Goal: Task Accomplishment & Management: Manage account settings

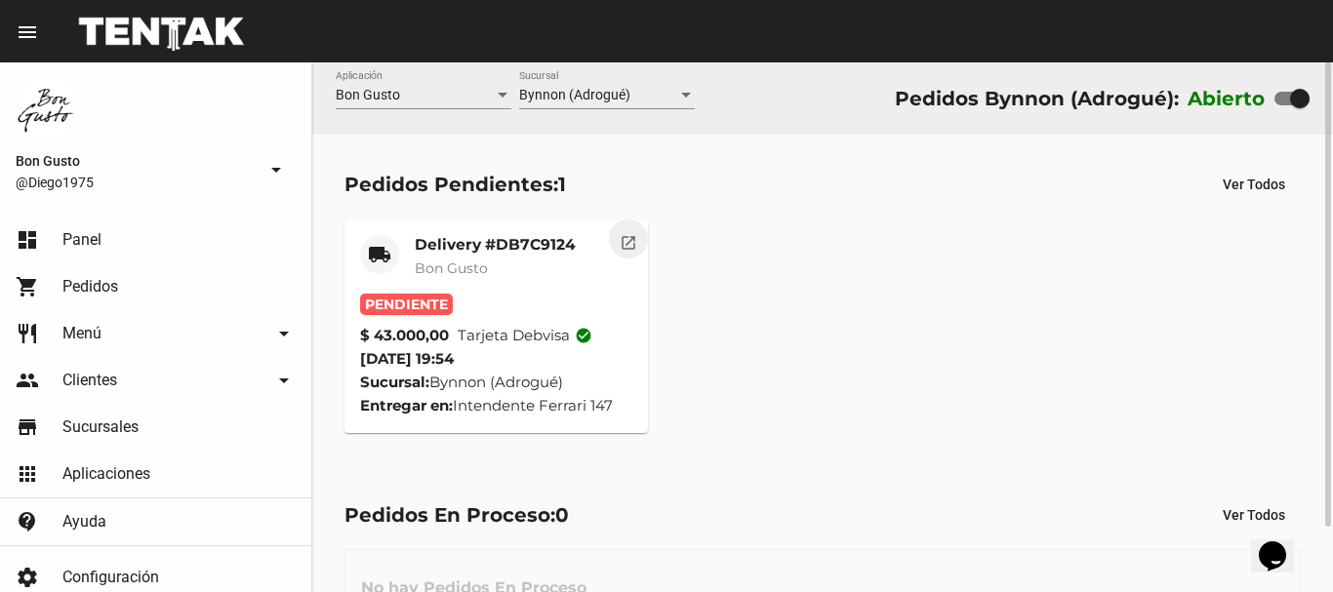
click at [634, 228] on button "open_in_new" at bounding box center [628, 239] width 39 height 39
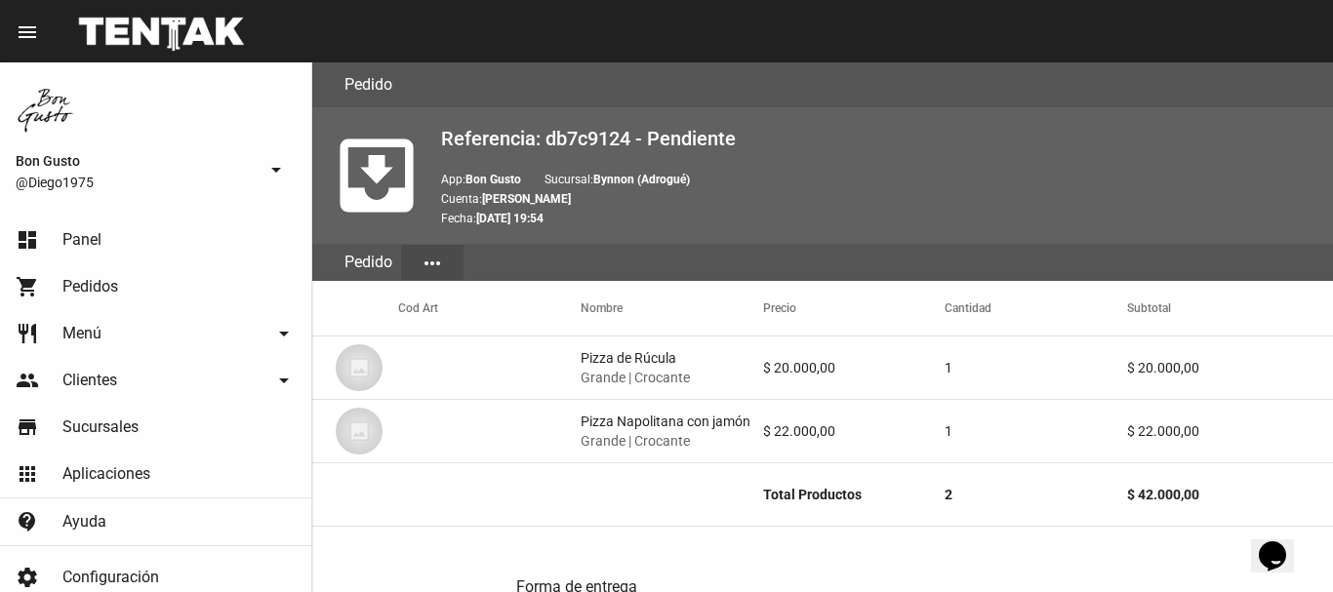
scroll to position [1012, 0]
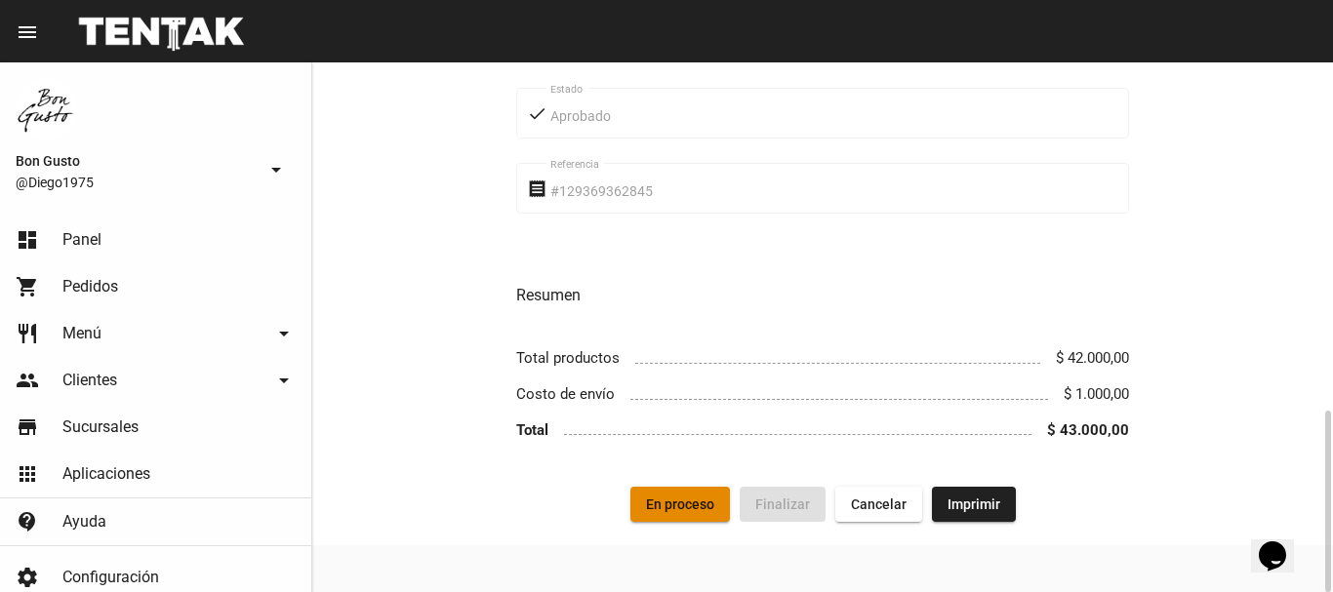
click at [712, 505] on span "En proceso" at bounding box center [680, 505] width 68 height 16
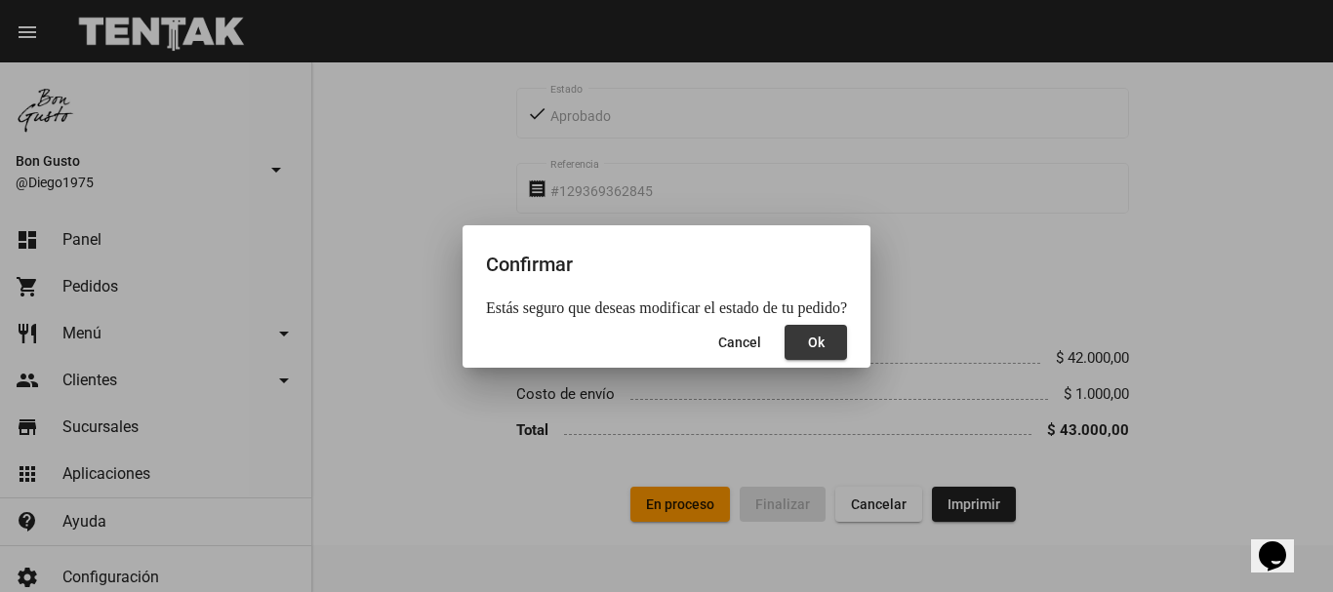
click at [826, 342] on button "Ok" at bounding box center [816, 342] width 62 height 35
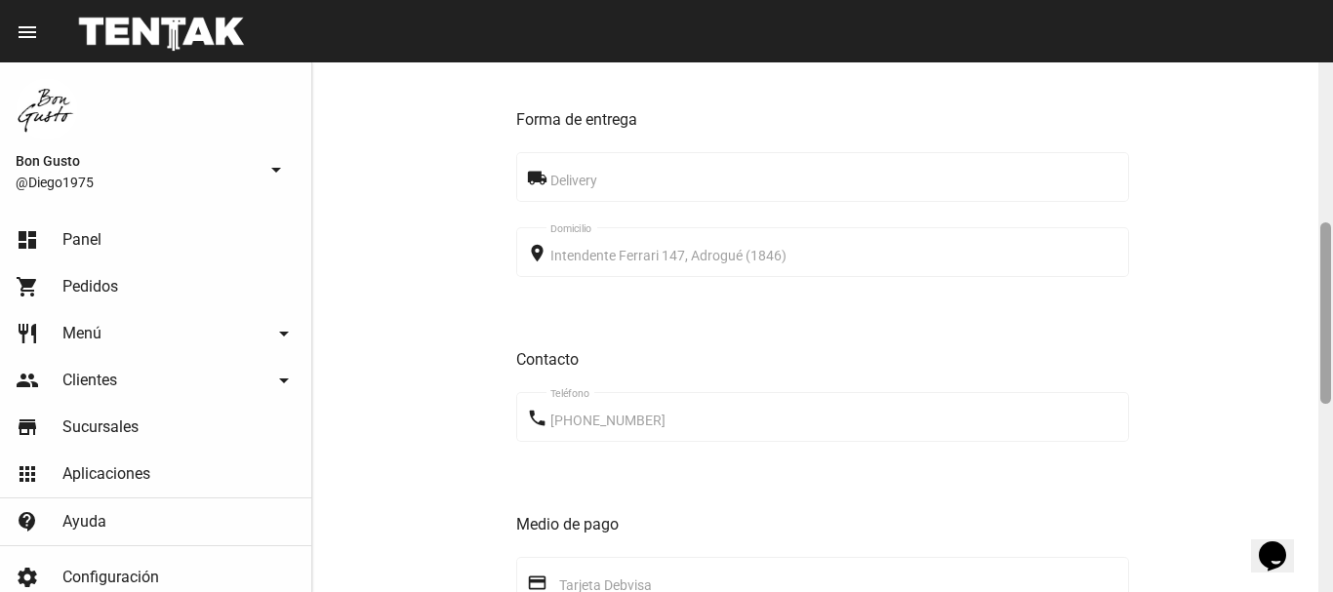
scroll to position [479, 0]
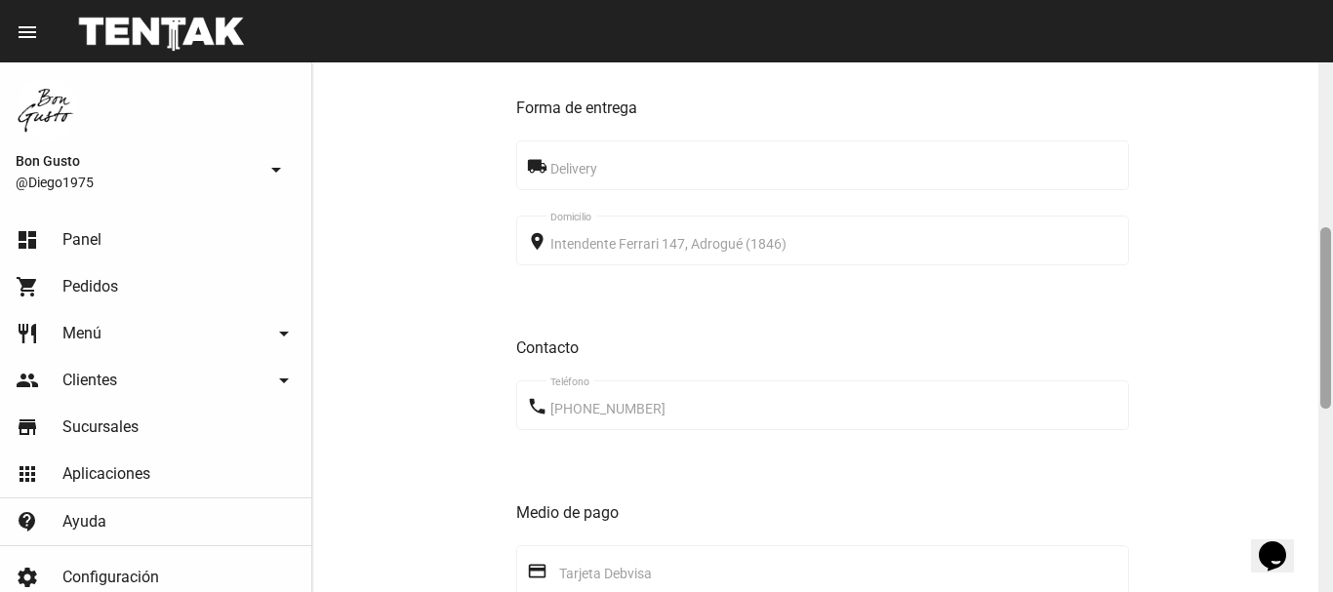
drag, startPoint x: 1332, startPoint y: 117, endPoint x: 1332, endPoint y: 248, distance: 130.8
click at [1332, 248] on div at bounding box center [1326, 327] width 15 height 530
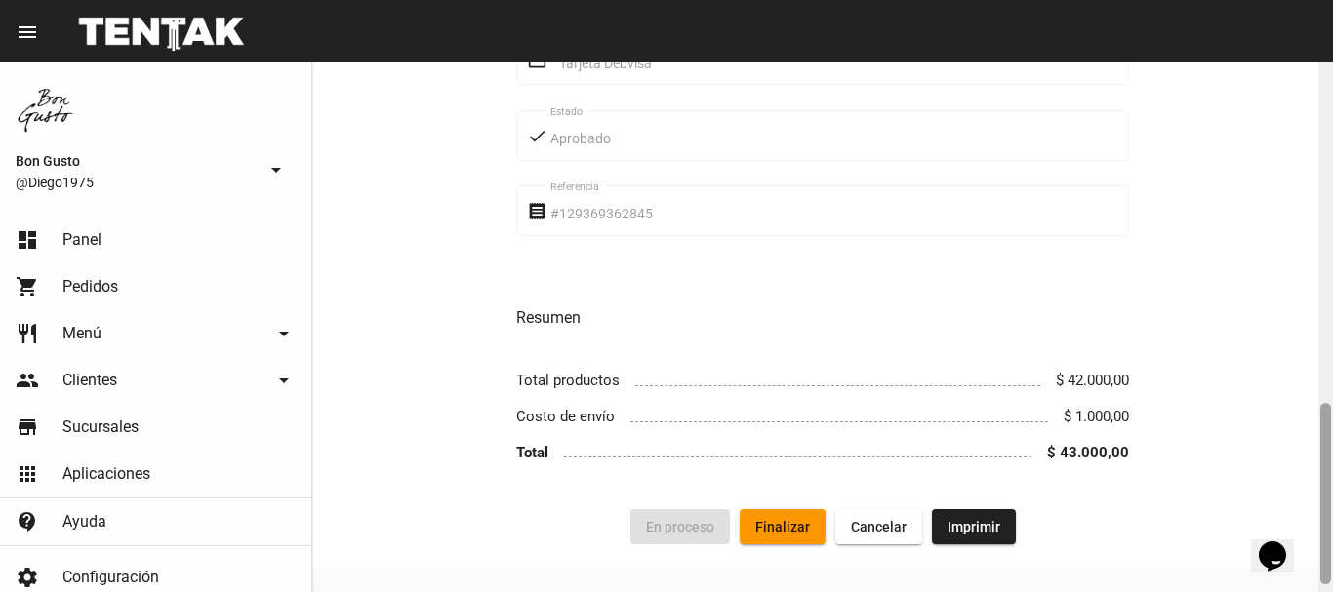
scroll to position [1012, 0]
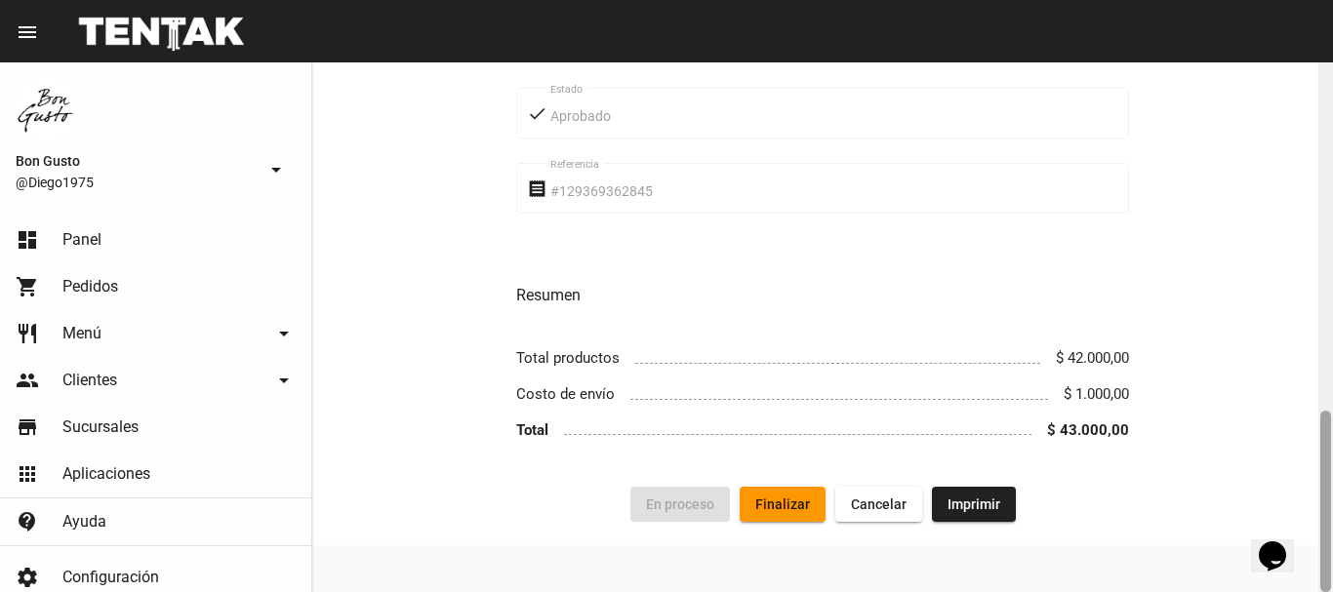
drag, startPoint x: 1330, startPoint y: 283, endPoint x: 1332, endPoint y: 511, distance: 228.4
click at [1332, 511] on div at bounding box center [1326, 327] width 15 height 530
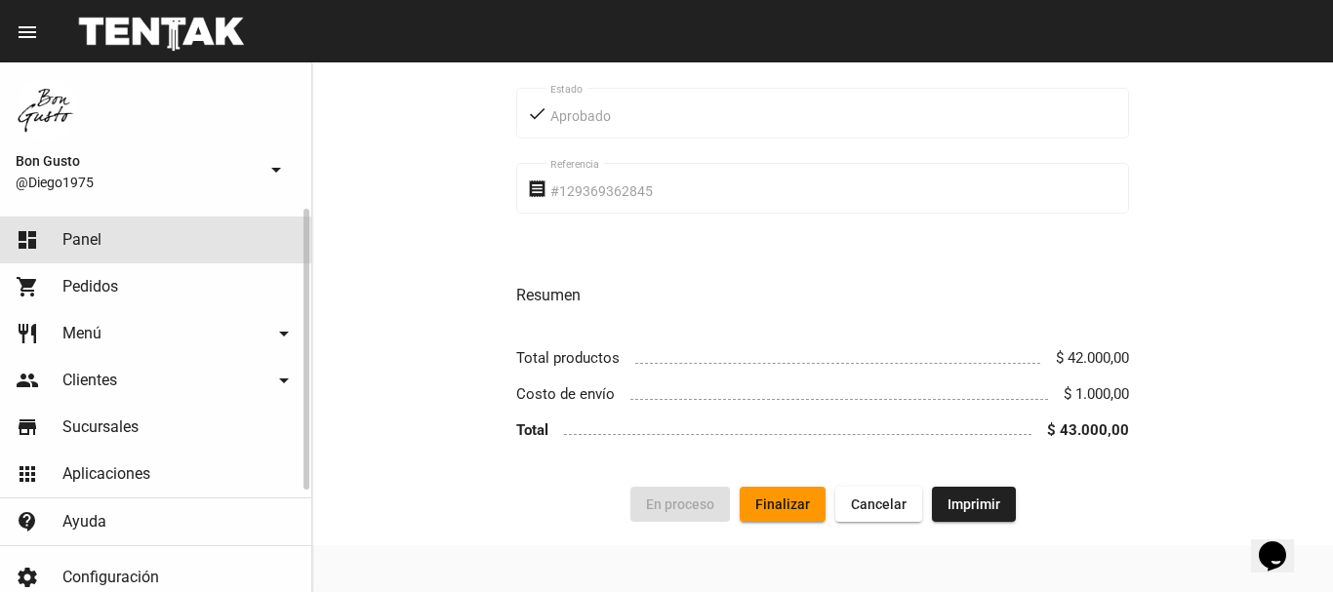
click at [106, 225] on link "dashboard Panel" at bounding box center [155, 240] width 311 height 47
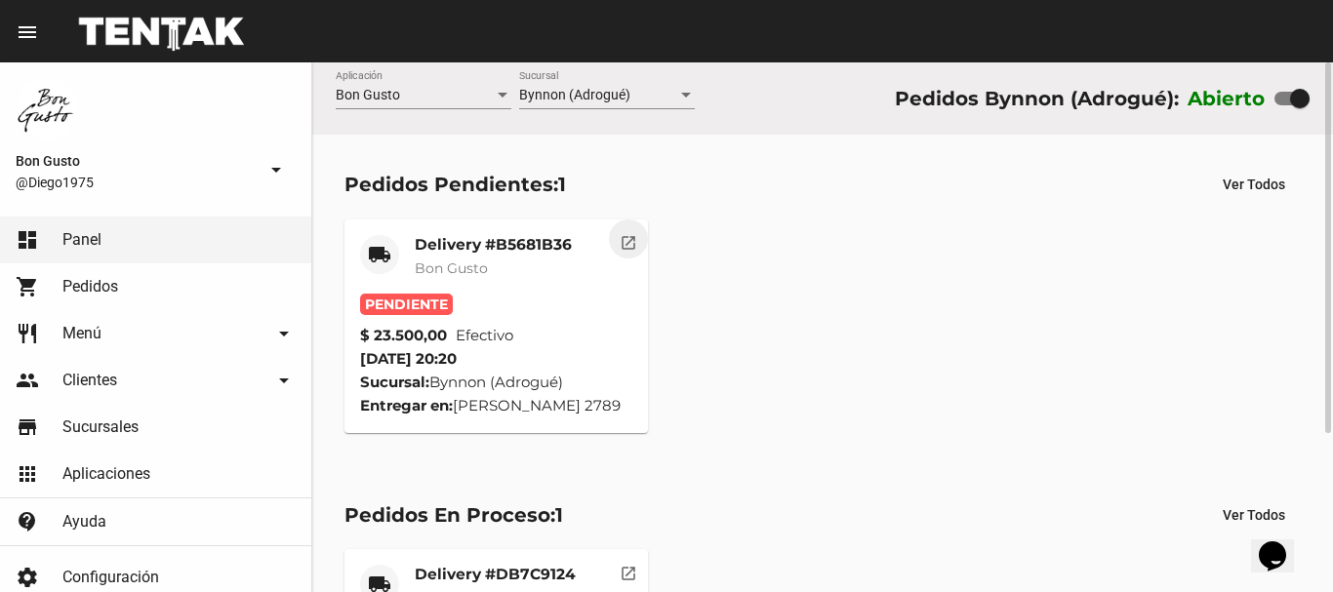
click at [625, 249] on mat-icon "open_in_new" at bounding box center [629, 240] width 18 height 18
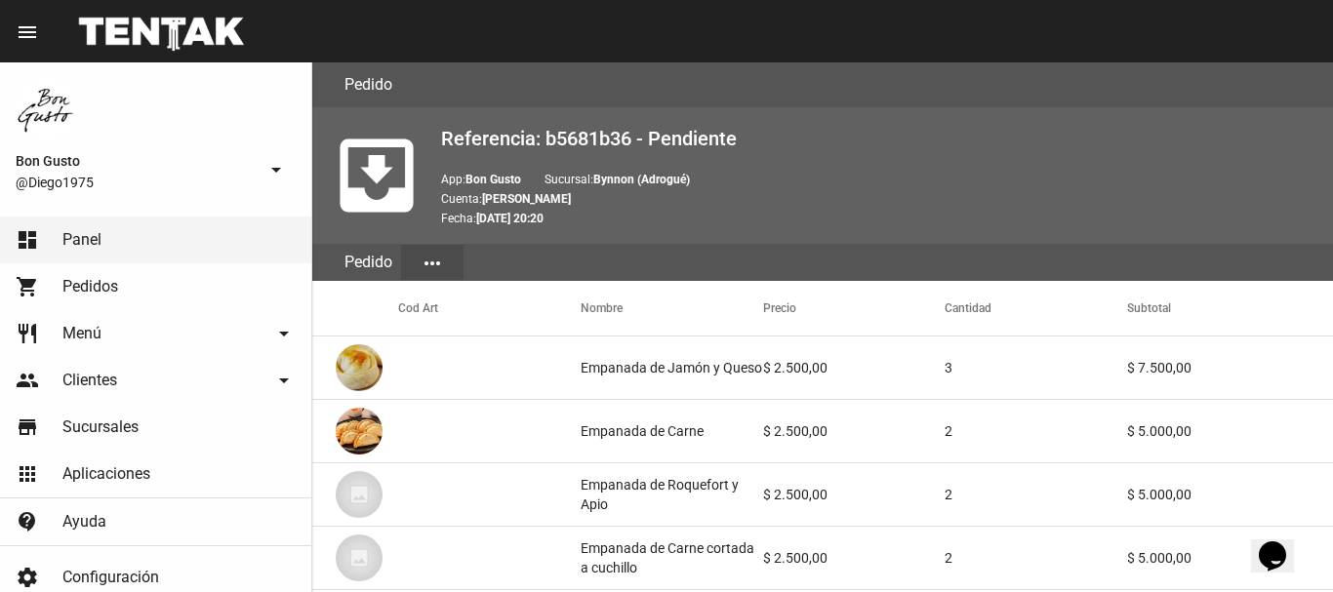
scroll to position [1064, 0]
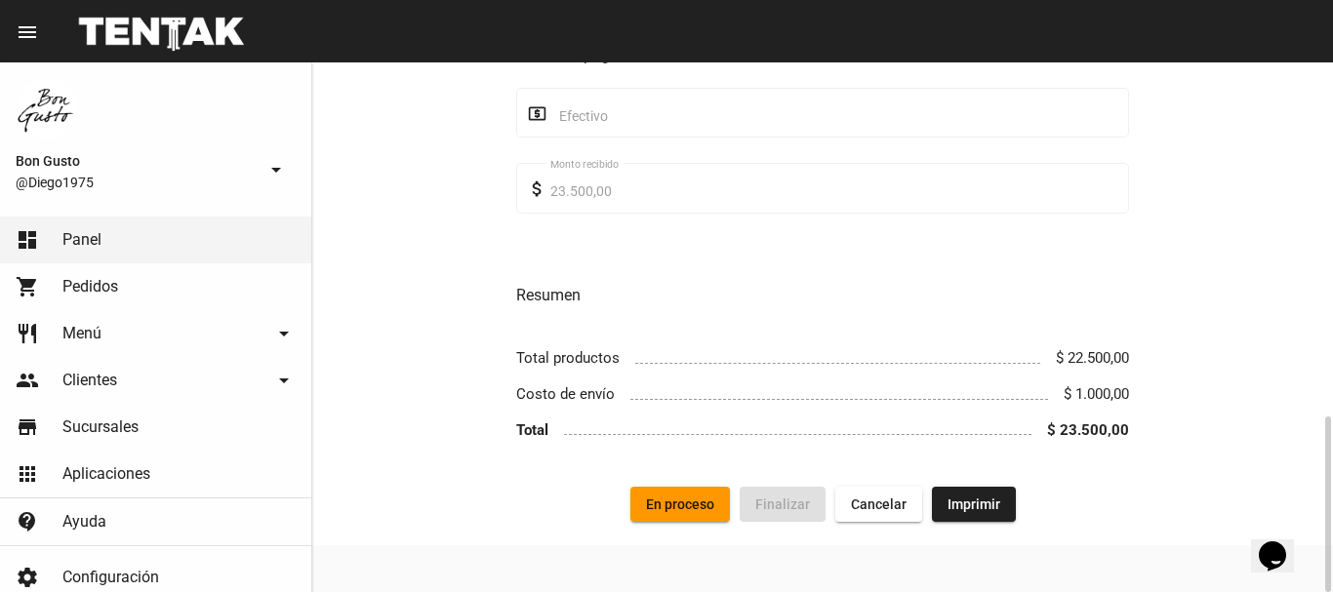
click at [700, 496] on button "En proceso" at bounding box center [681, 504] width 100 height 35
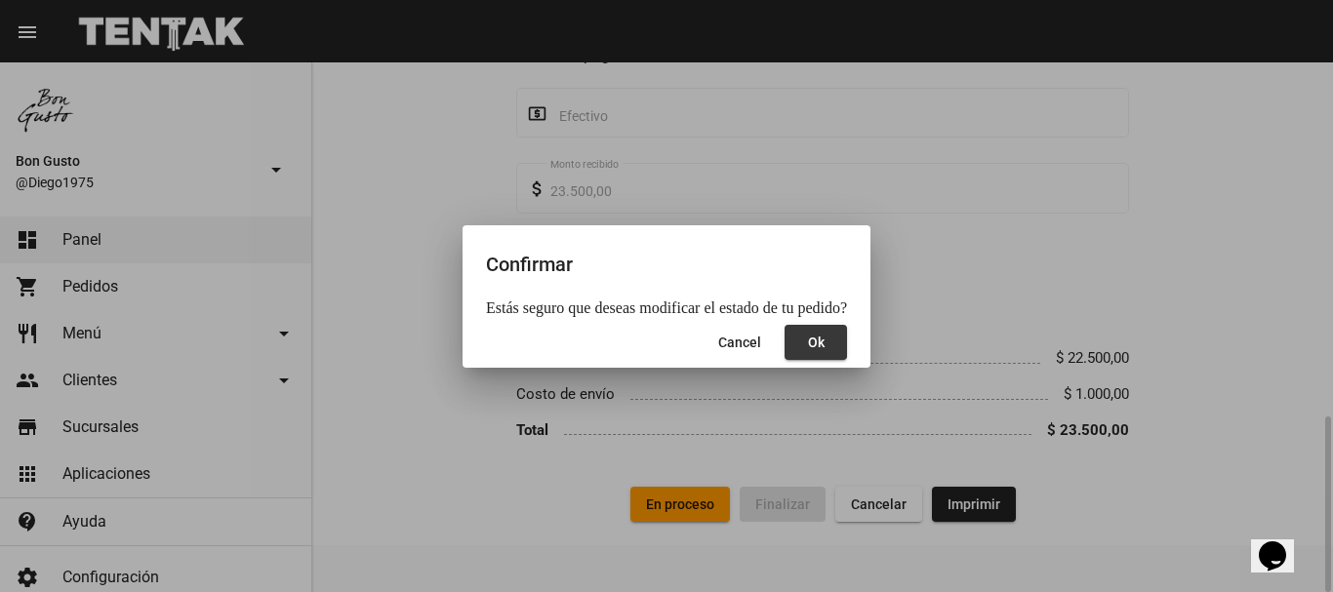
drag, startPoint x: 809, startPoint y: 339, endPoint x: 822, endPoint y: 345, distance: 14.0
click at [810, 340] on span "Ok" at bounding box center [816, 343] width 17 height 16
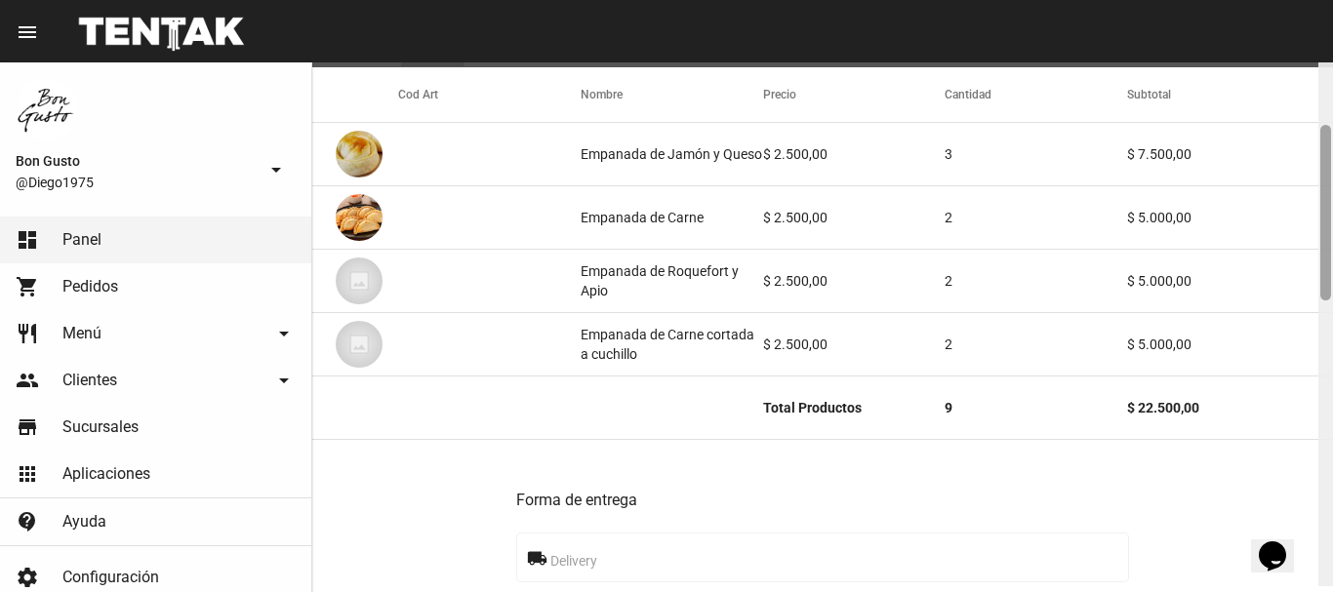
scroll to position [179, 0]
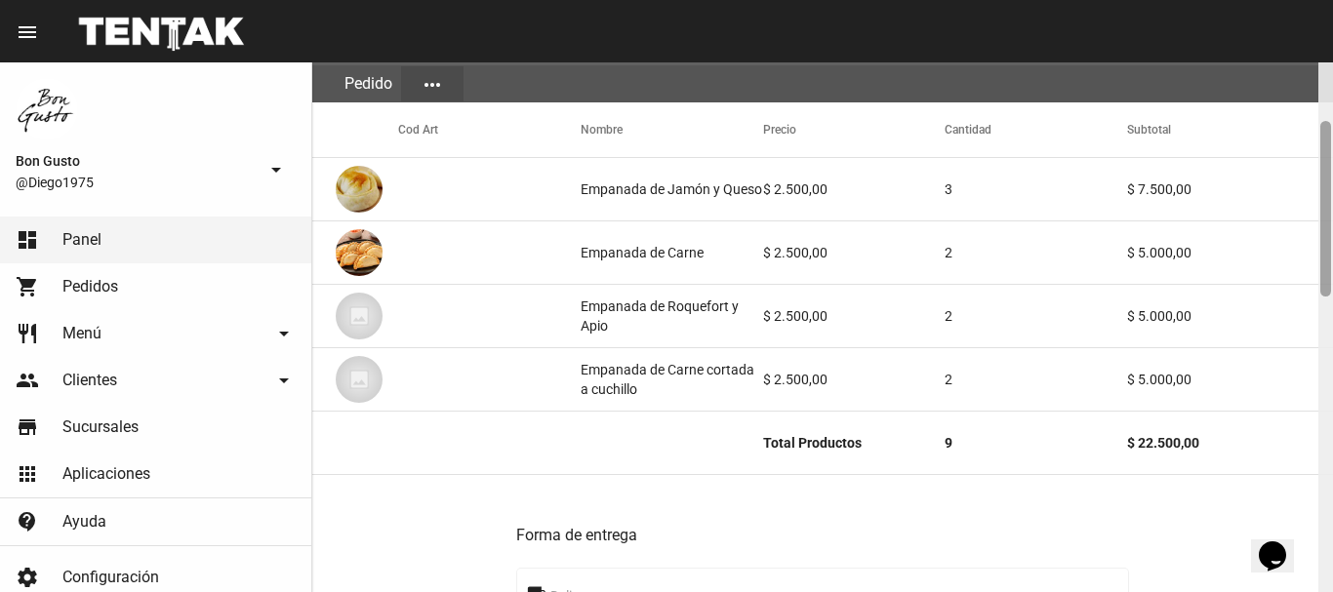
drag, startPoint x: 1322, startPoint y: 90, endPoint x: 1332, endPoint y: 149, distance: 60.5
click at [1332, 149] on div at bounding box center [1326, 327] width 15 height 530
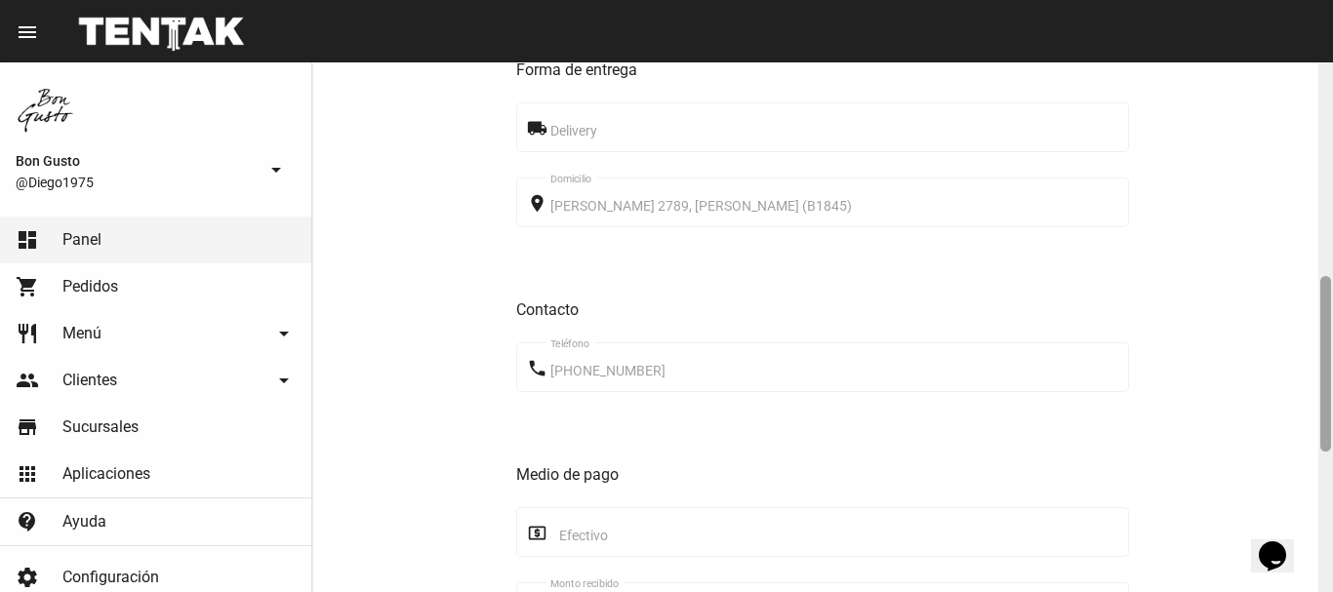
drag, startPoint x: 1326, startPoint y: 196, endPoint x: 1271, endPoint y: 326, distance: 140.9
click at [1306, 352] on div "Pedido move_to_inbox Referencia: b5681b36 - En Proceso App: Bon Gusto Sucursal:…" at bounding box center [822, 327] width 1021 height 530
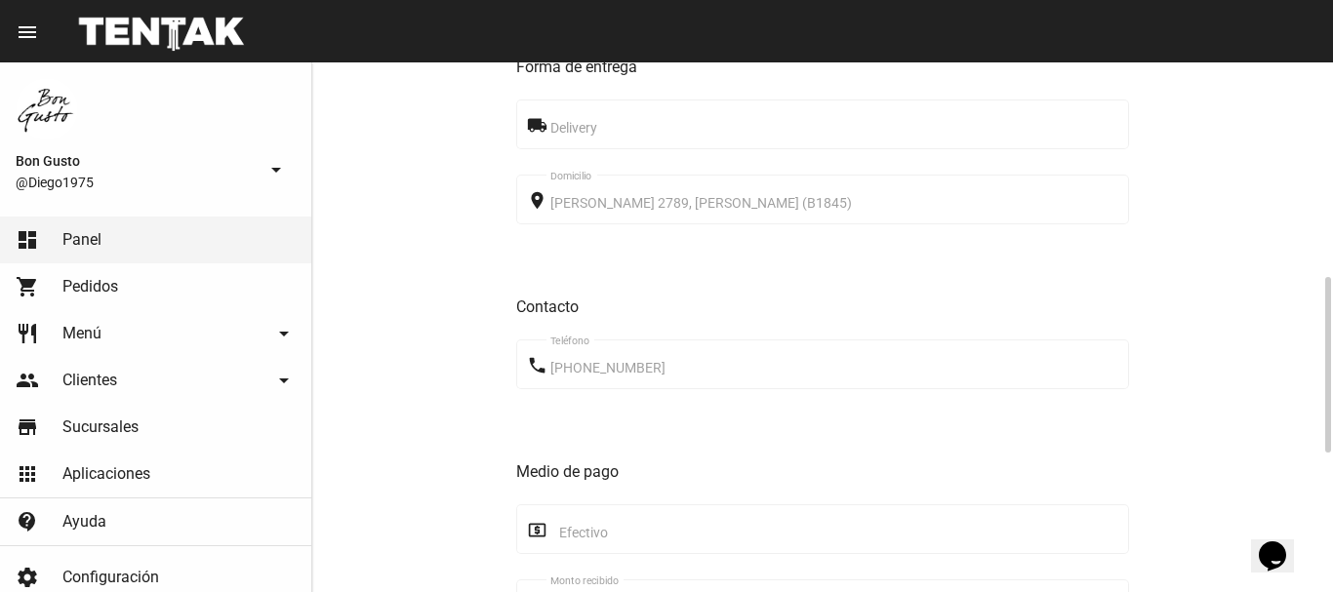
scroll to position [1064, 0]
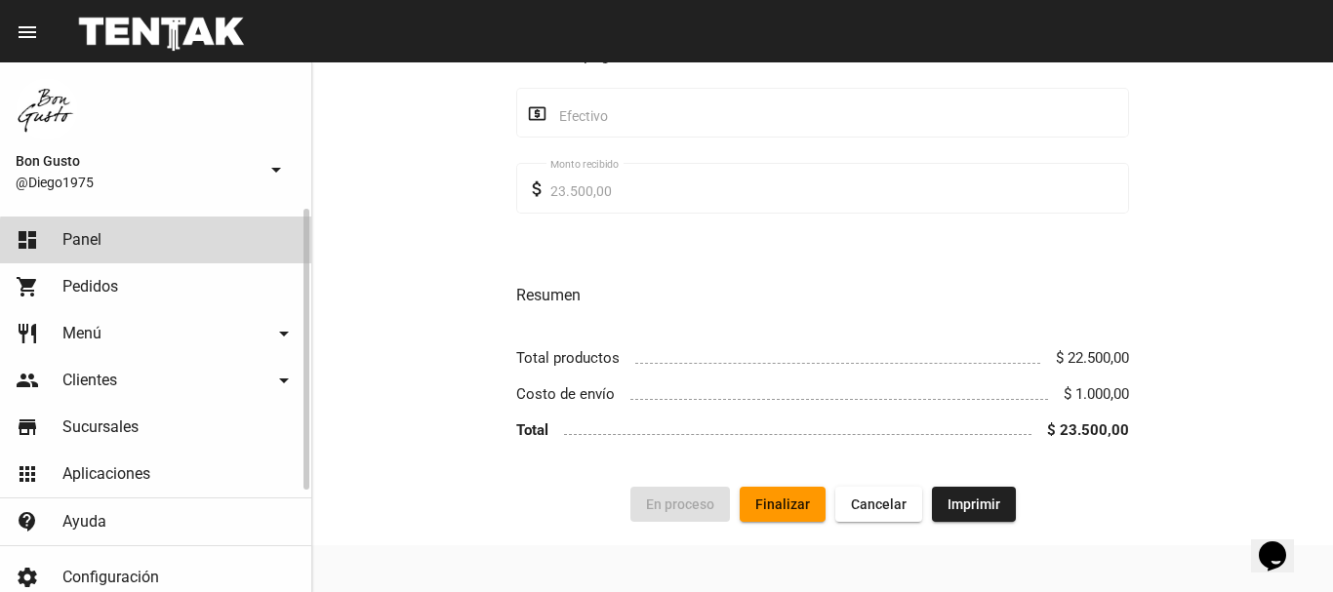
click at [190, 253] on link "dashboard Panel" at bounding box center [155, 240] width 311 height 47
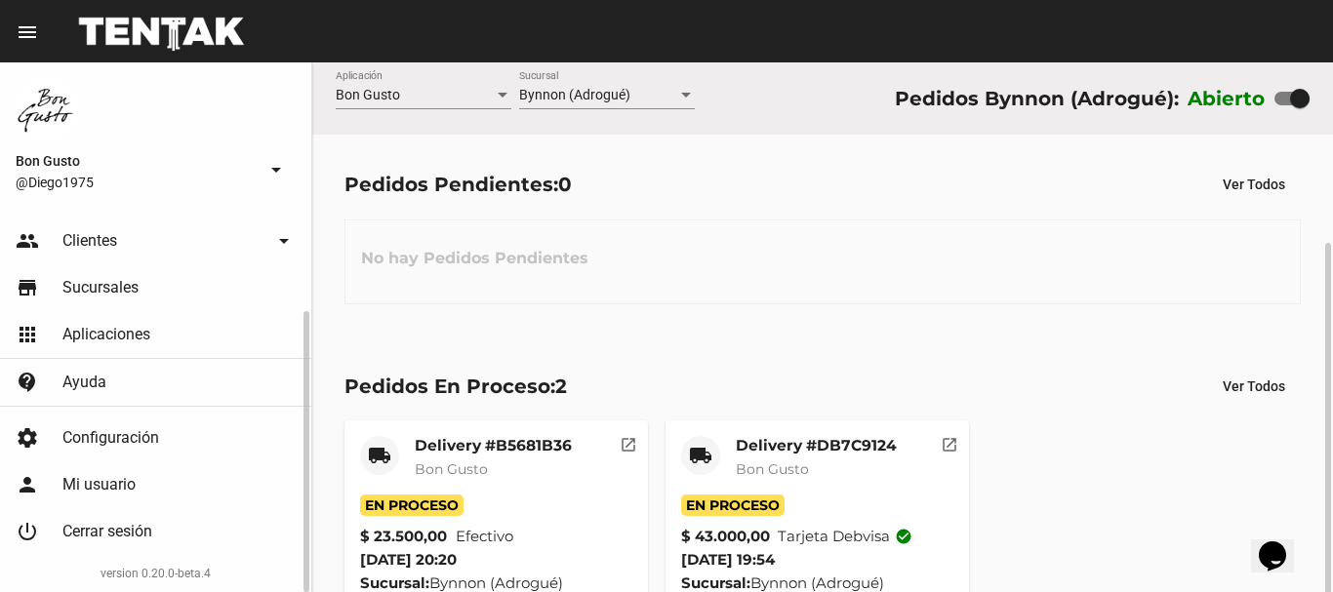
scroll to position [98, 0]
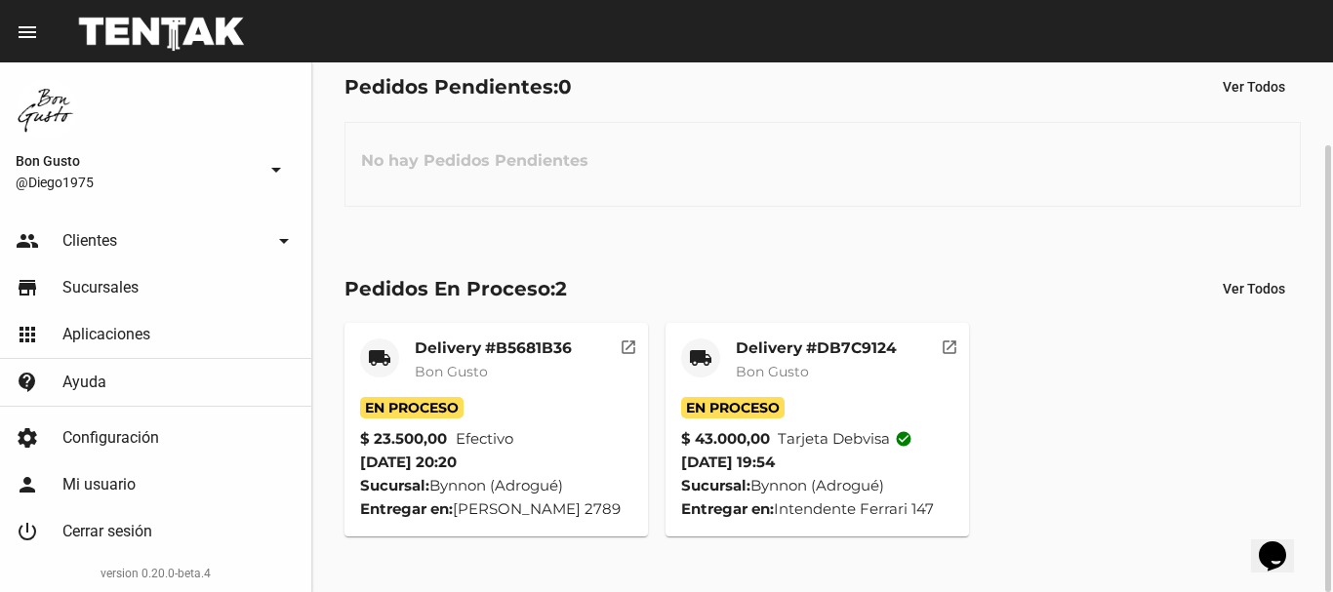
click at [951, 332] on button "open_in_new" at bounding box center [949, 342] width 39 height 39
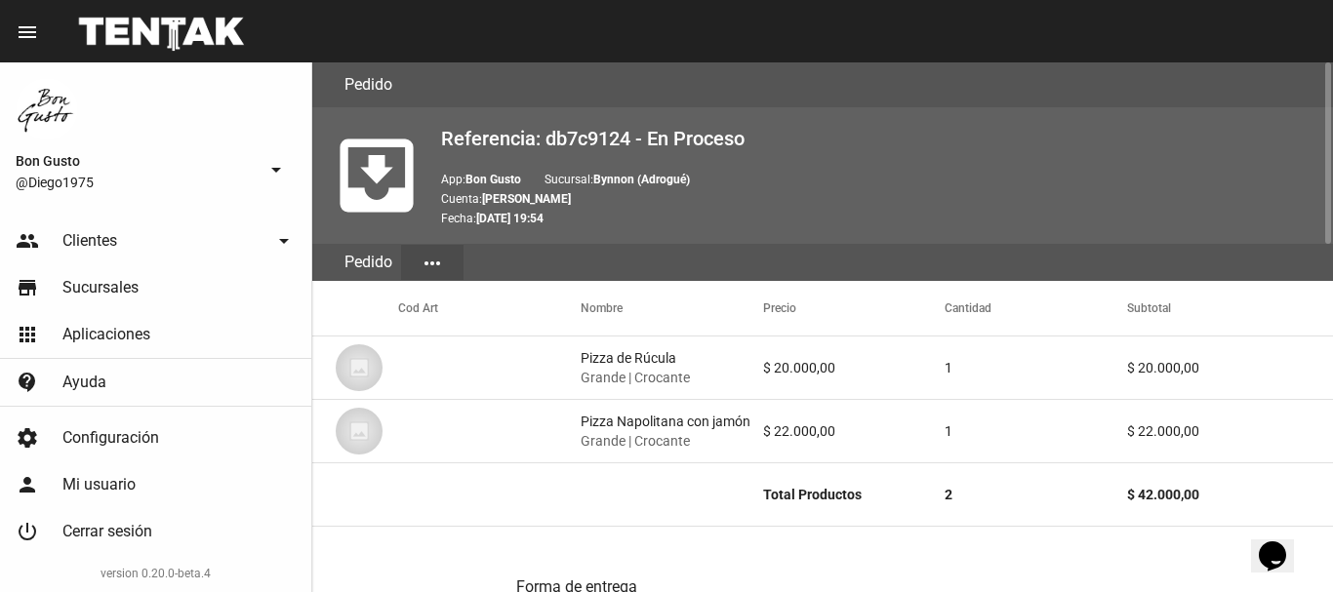
scroll to position [1012, 0]
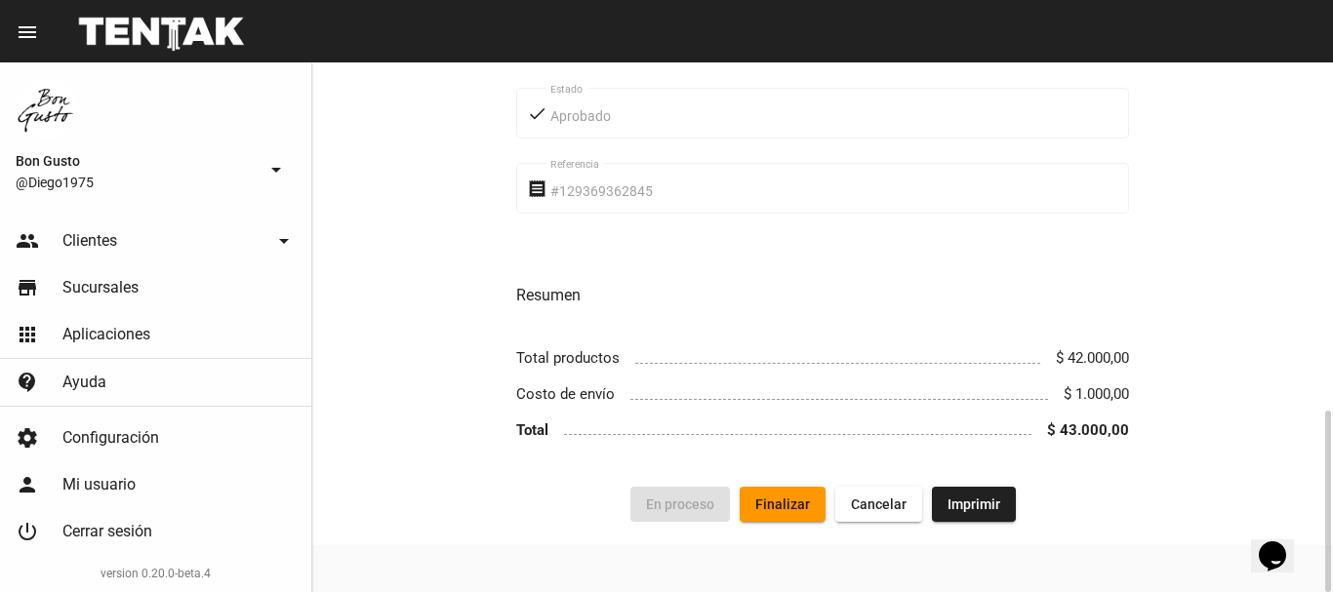
click at [790, 503] on span "Finalizar" at bounding box center [782, 505] width 55 height 16
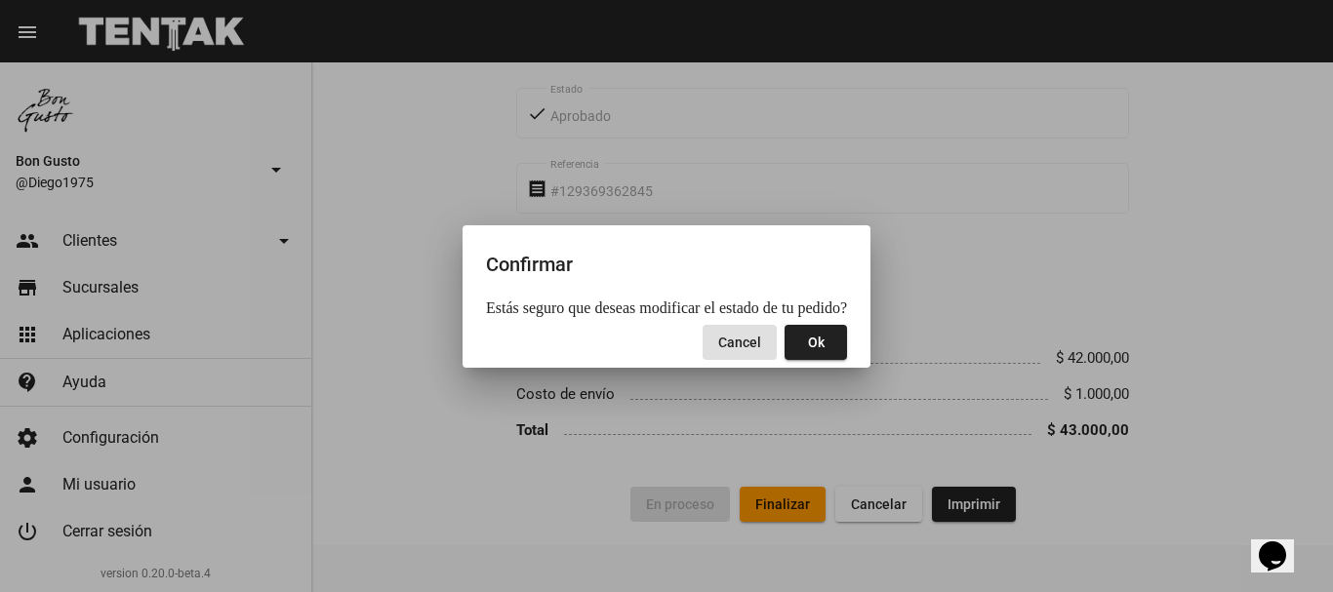
click at [817, 348] on button "Ok" at bounding box center [816, 342] width 62 height 35
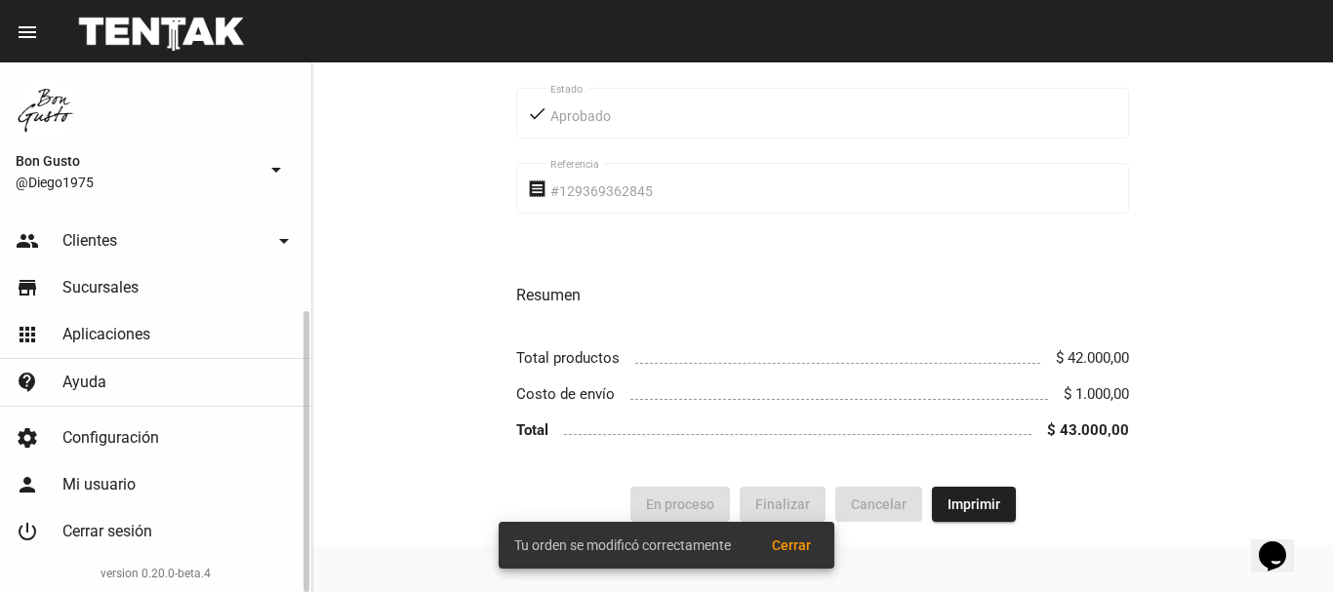
click at [101, 224] on link "people Clientes arrow_drop_down" at bounding box center [155, 241] width 311 height 47
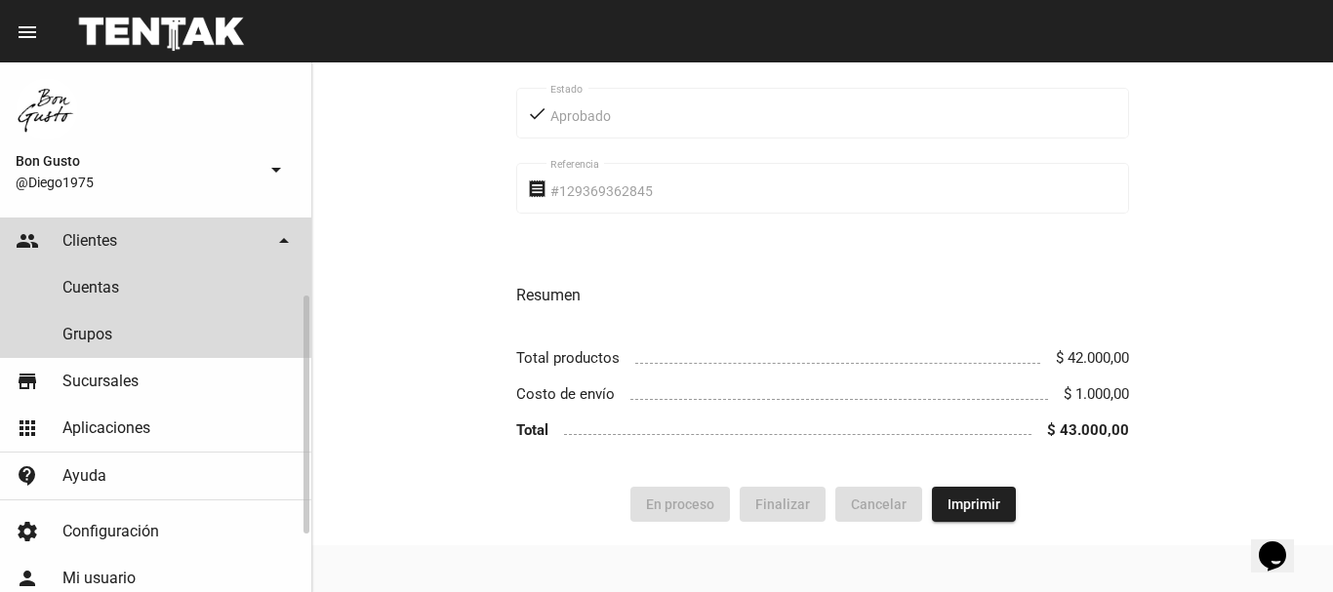
click at [96, 246] on span "Clientes" at bounding box center [89, 241] width 55 height 20
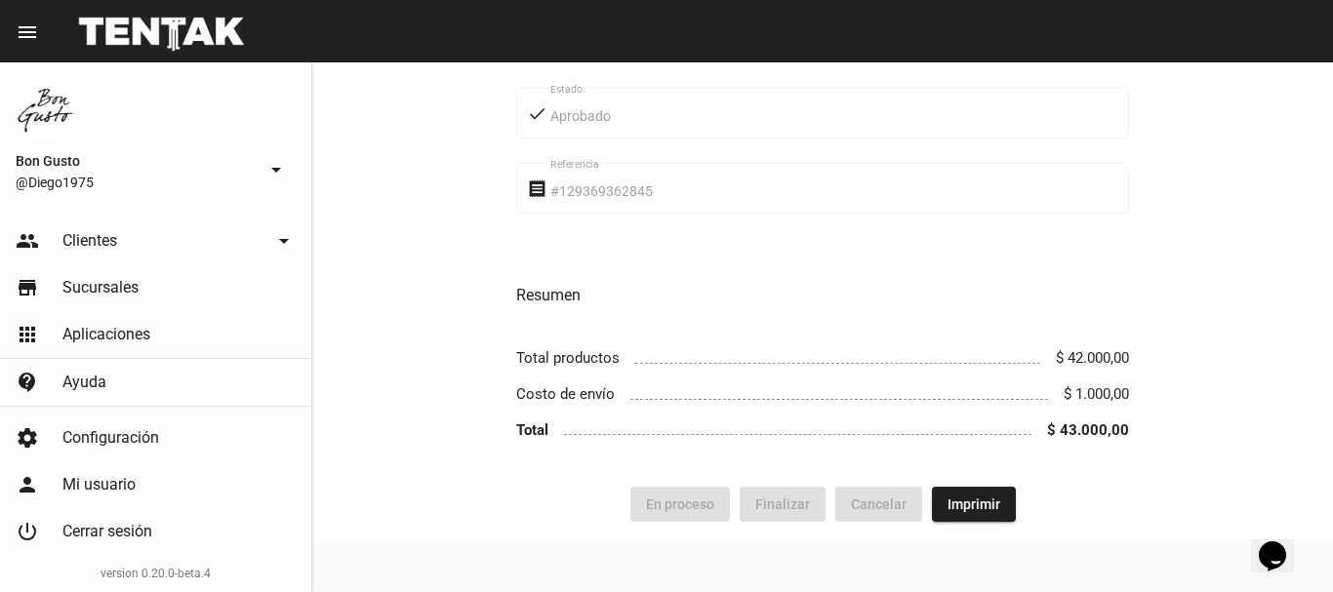
click at [278, 156] on button "arrow_drop_down" at bounding box center [276, 168] width 39 height 39
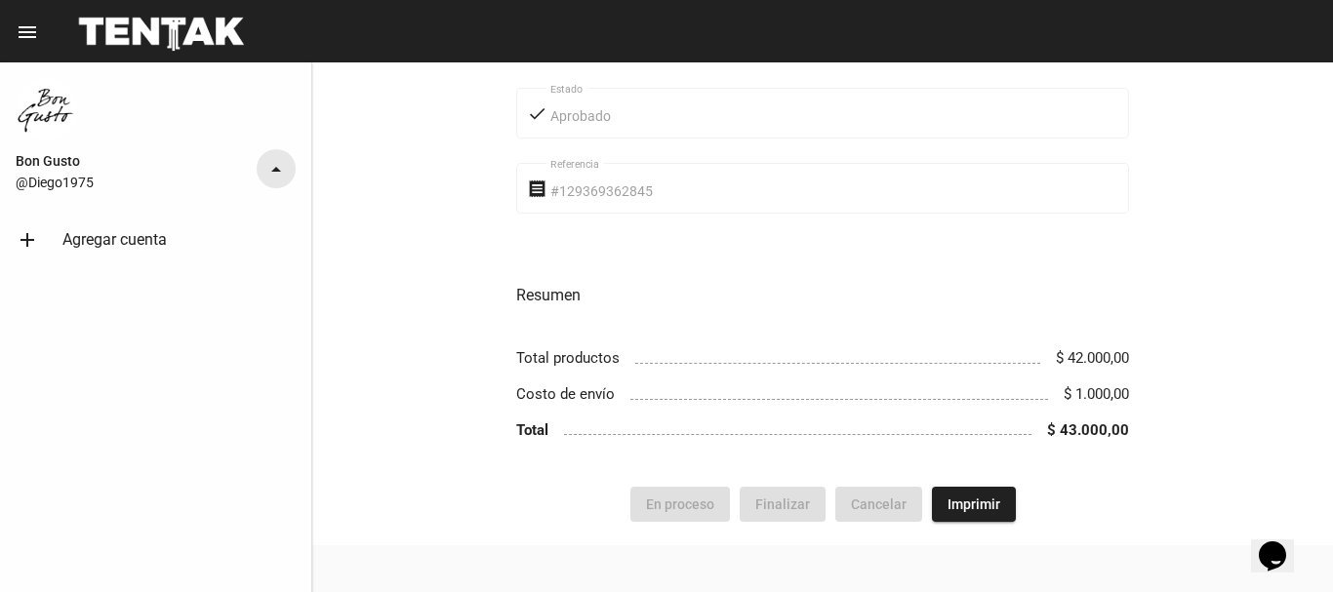
scroll to position [0, 0]
click at [269, 173] on mat-icon "arrow_drop_up" at bounding box center [276, 169] width 23 height 23
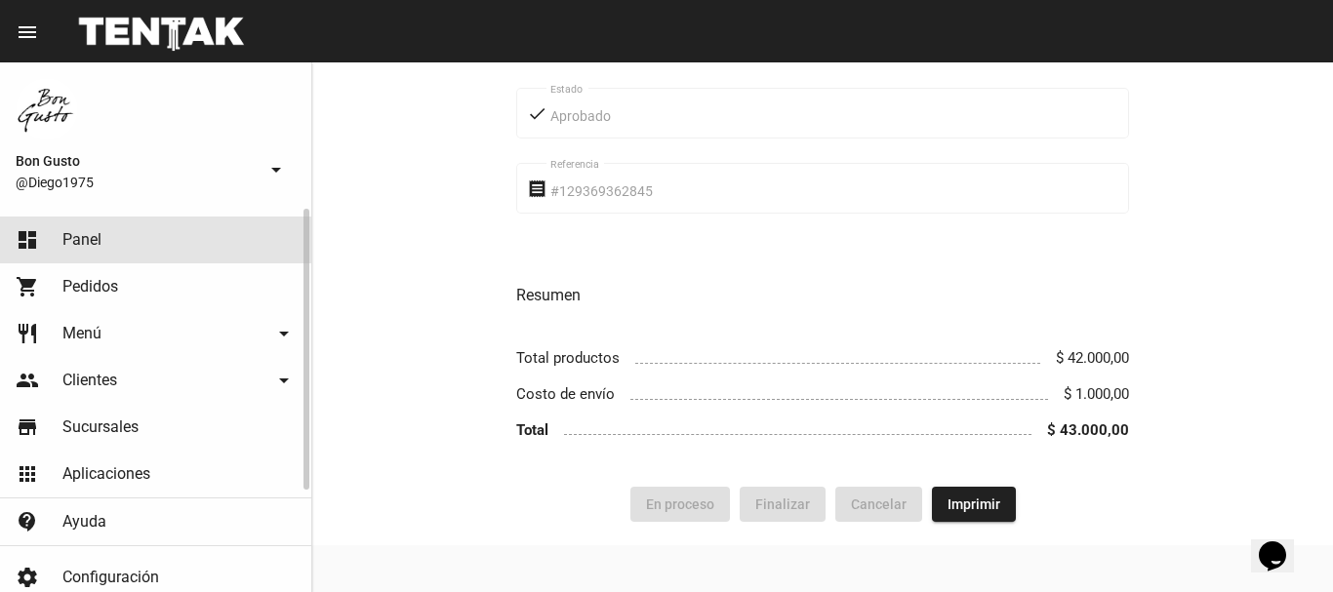
click at [92, 242] on span "Panel" at bounding box center [81, 240] width 39 height 20
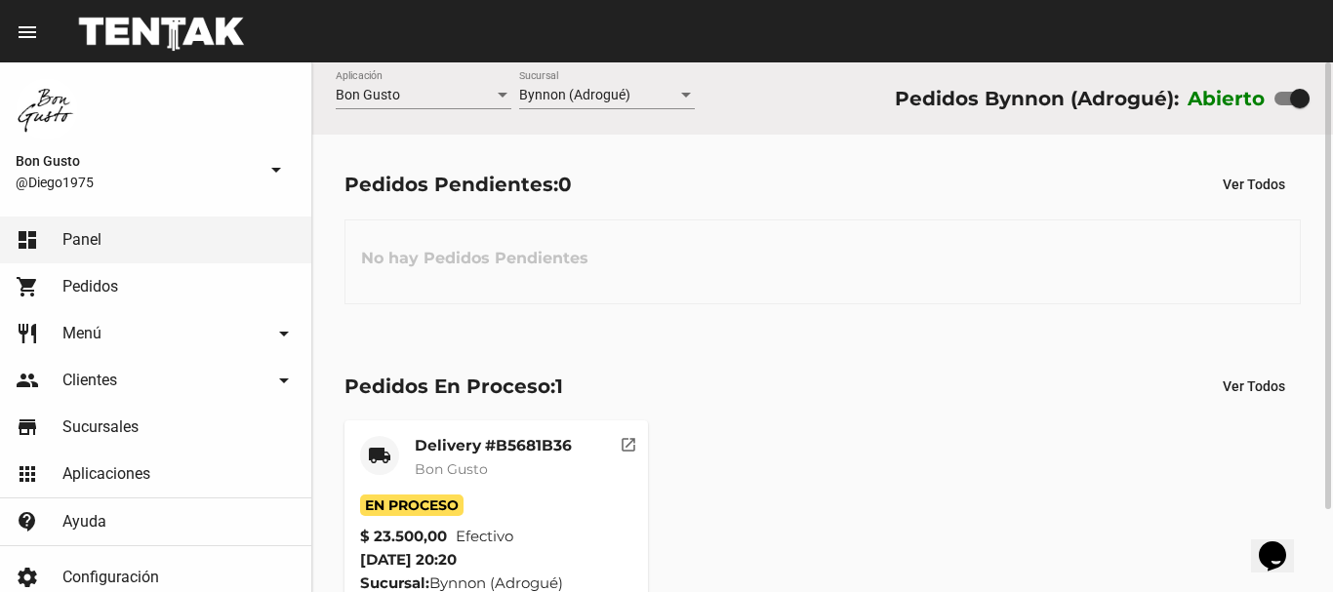
scroll to position [98, 0]
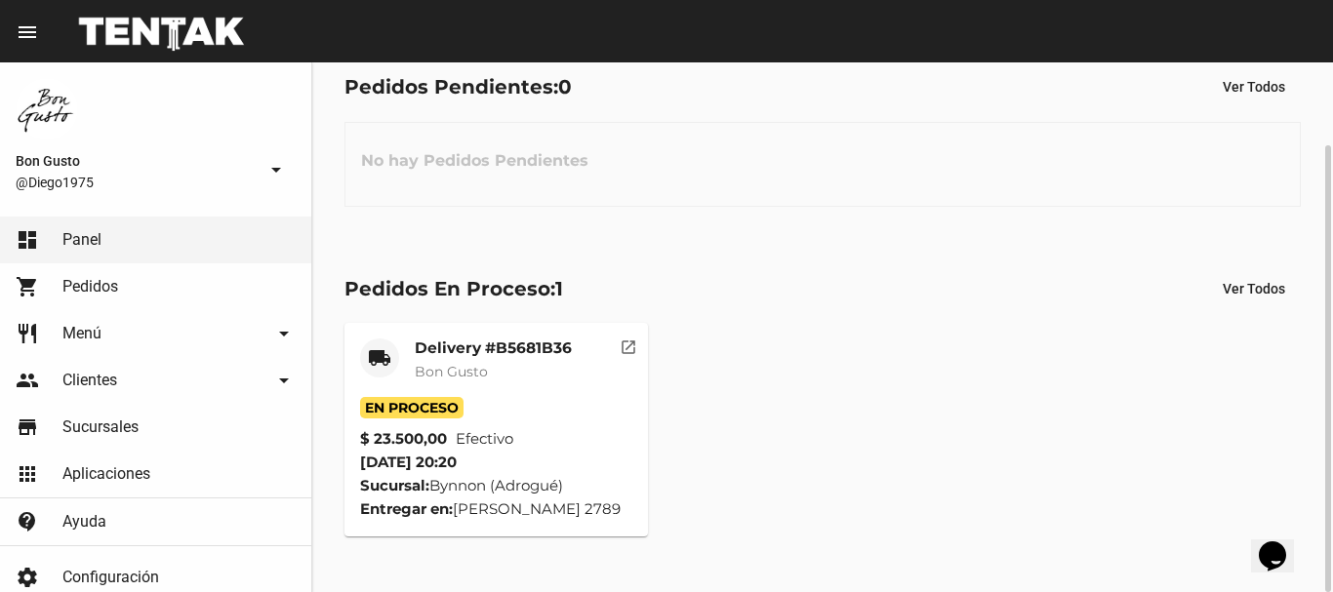
click at [628, 350] on mat-icon "open_in_new" at bounding box center [629, 345] width 18 height 18
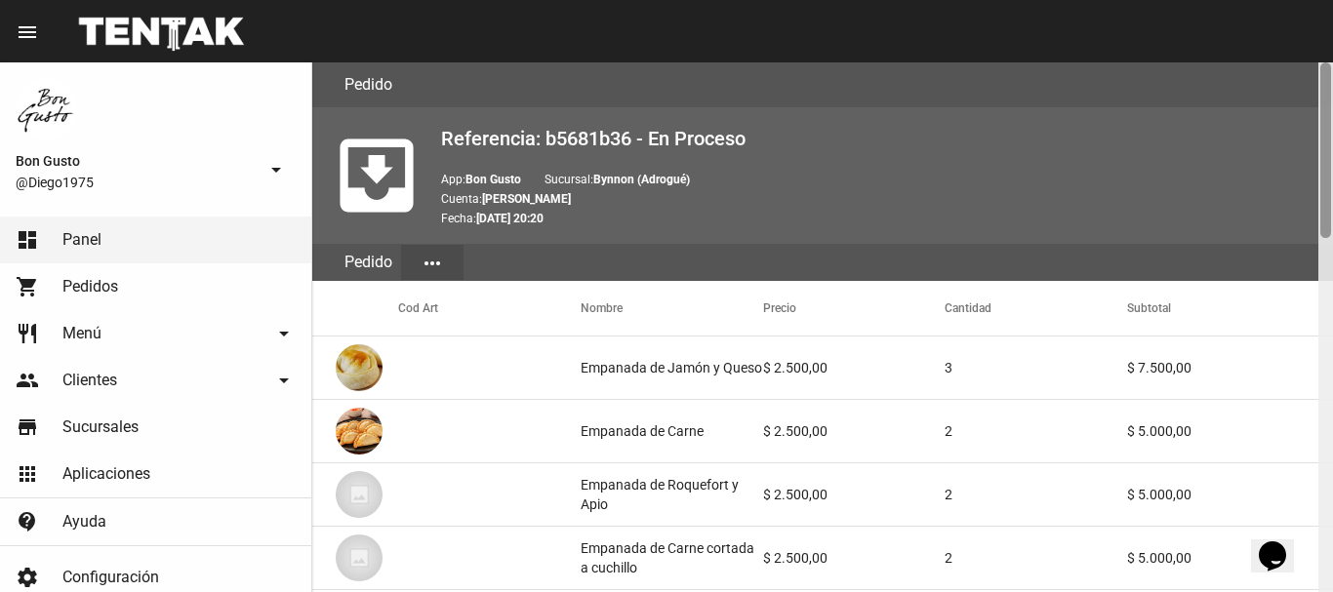
scroll to position [530, 0]
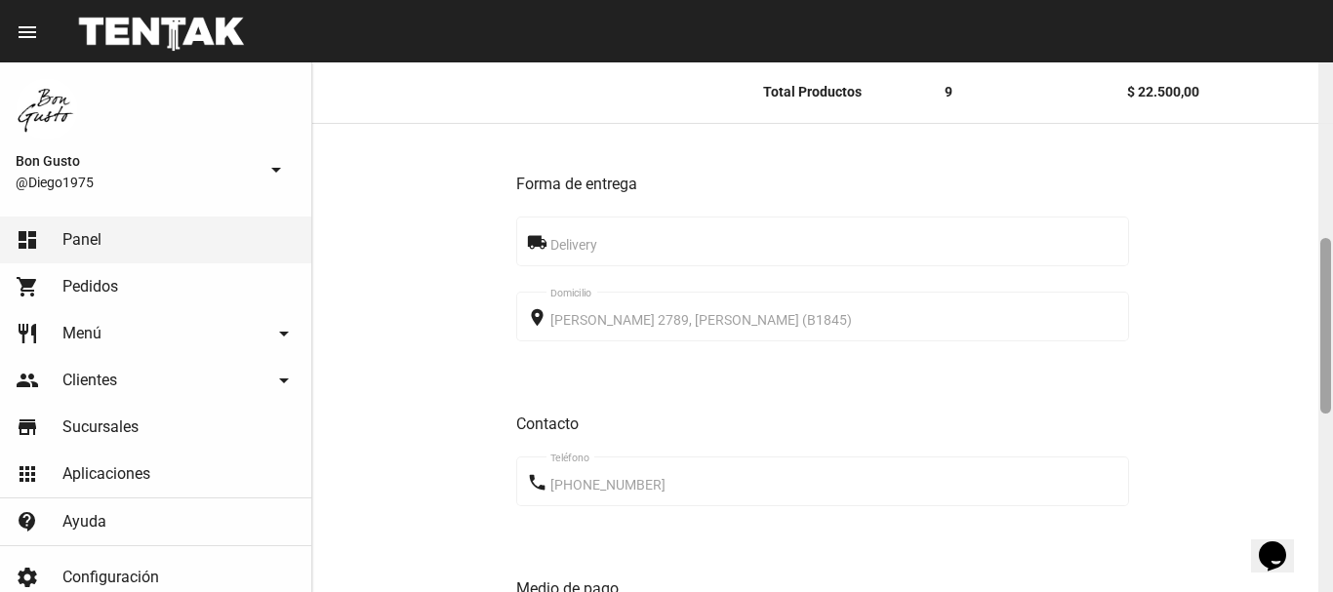
drag, startPoint x: 1332, startPoint y: 158, endPoint x: 1331, endPoint y: 257, distance: 98.6
click at [1331, 257] on div at bounding box center [1326, 327] width 15 height 530
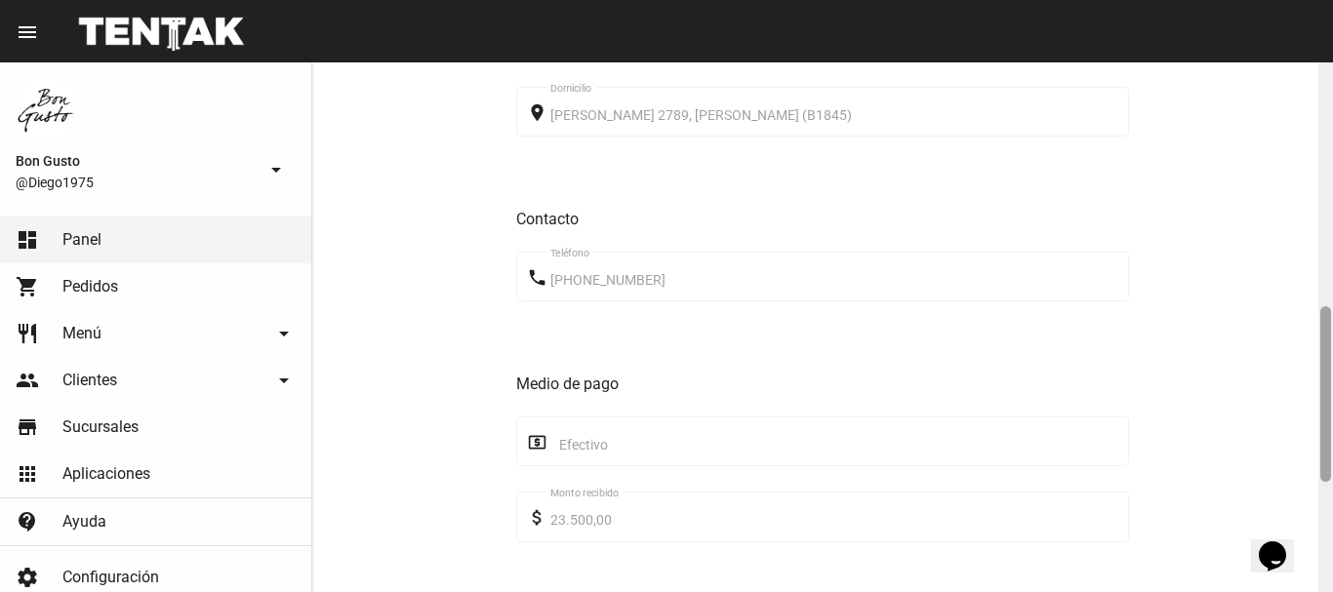
drag, startPoint x: 1326, startPoint y: 302, endPoint x: 1326, endPoint y: 355, distance: 53.7
click at [1326, 355] on div at bounding box center [1326, 394] width 11 height 176
click at [1304, 369] on div "Pedido move_to_inbox Referencia: b5681b36 - En Proceso App: Bon Gusto Sucursal:…" at bounding box center [822, 327] width 1021 height 530
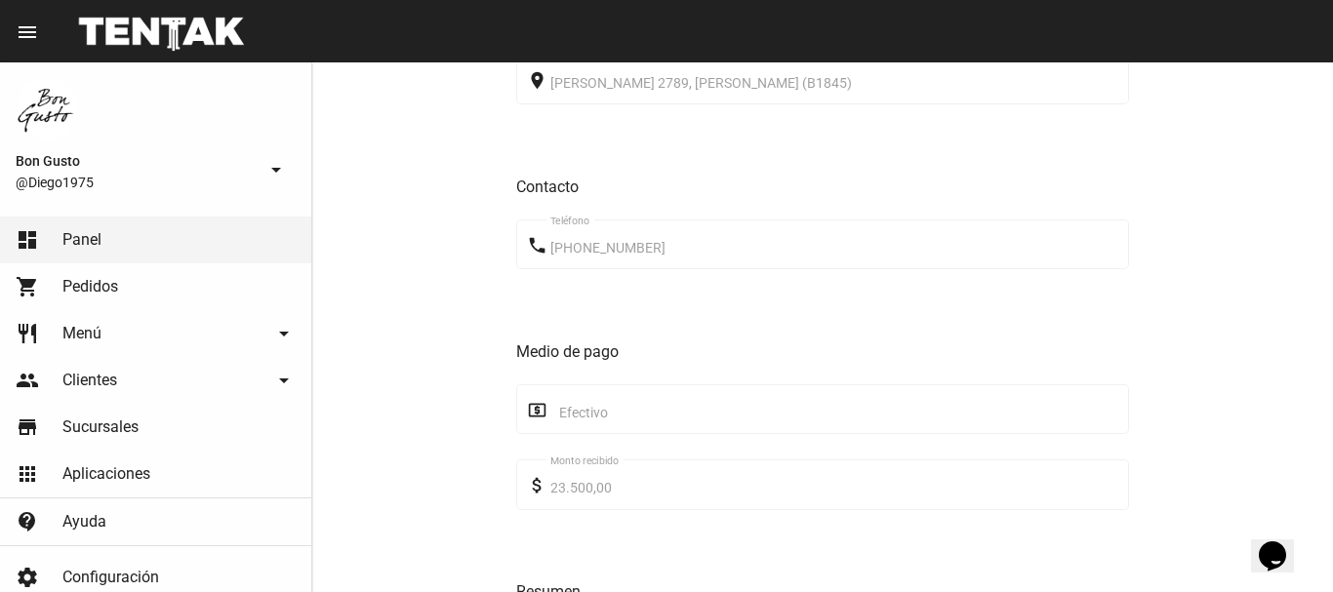
scroll to position [1064, 0]
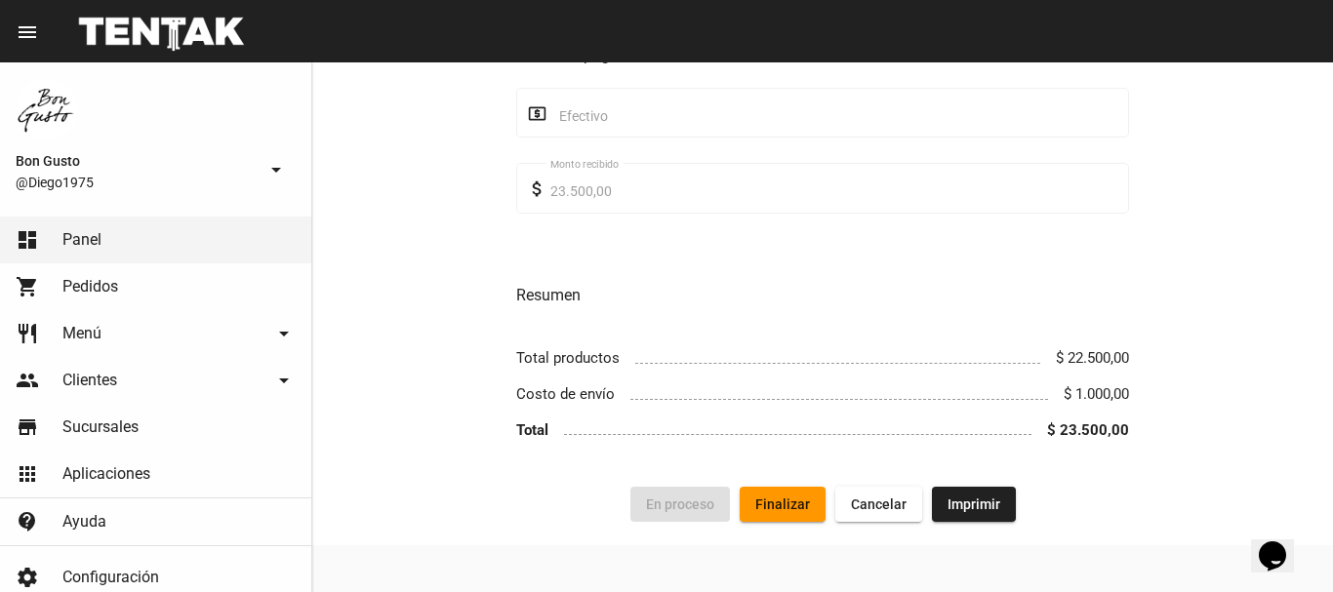
click at [778, 490] on button "Finalizar" at bounding box center [783, 504] width 86 height 35
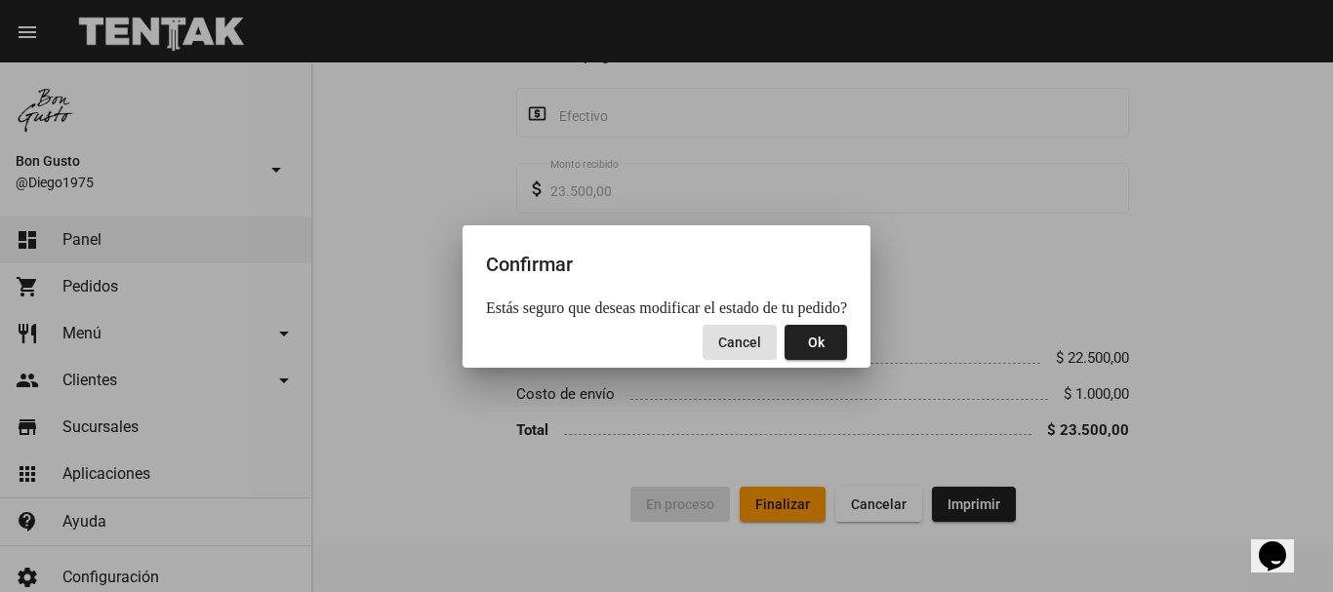
click at [809, 334] on button "Ok" at bounding box center [816, 342] width 62 height 35
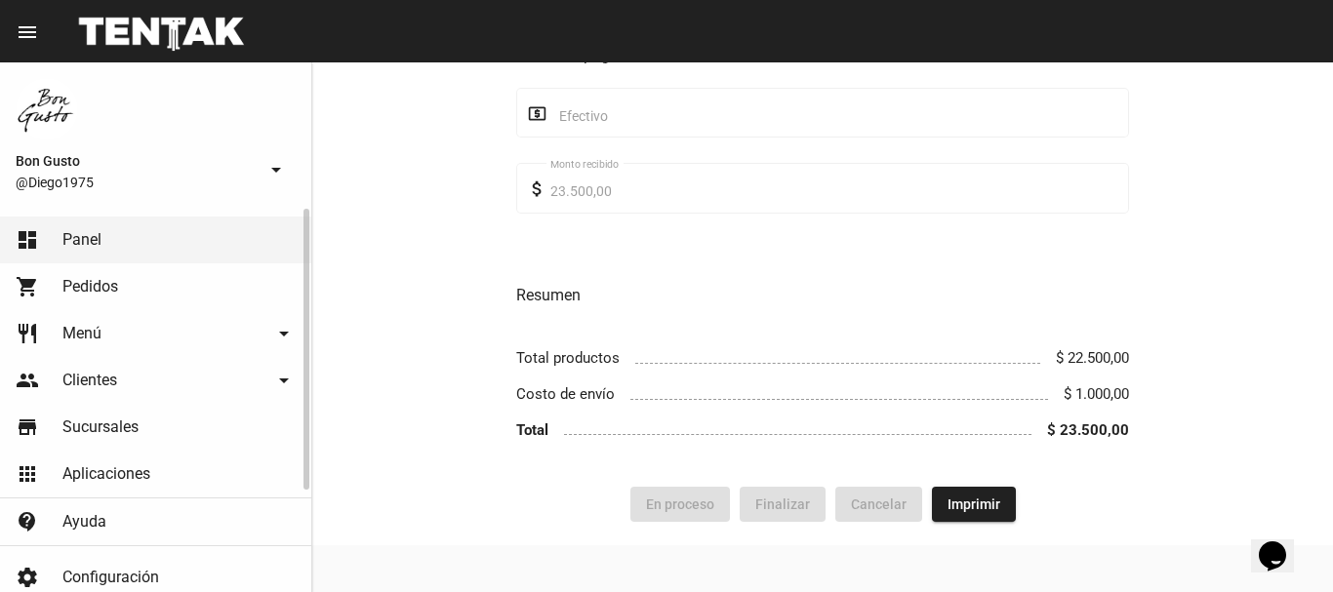
click at [164, 248] on link "dashboard Panel" at bounding box center [155, 240] width 311 height 47
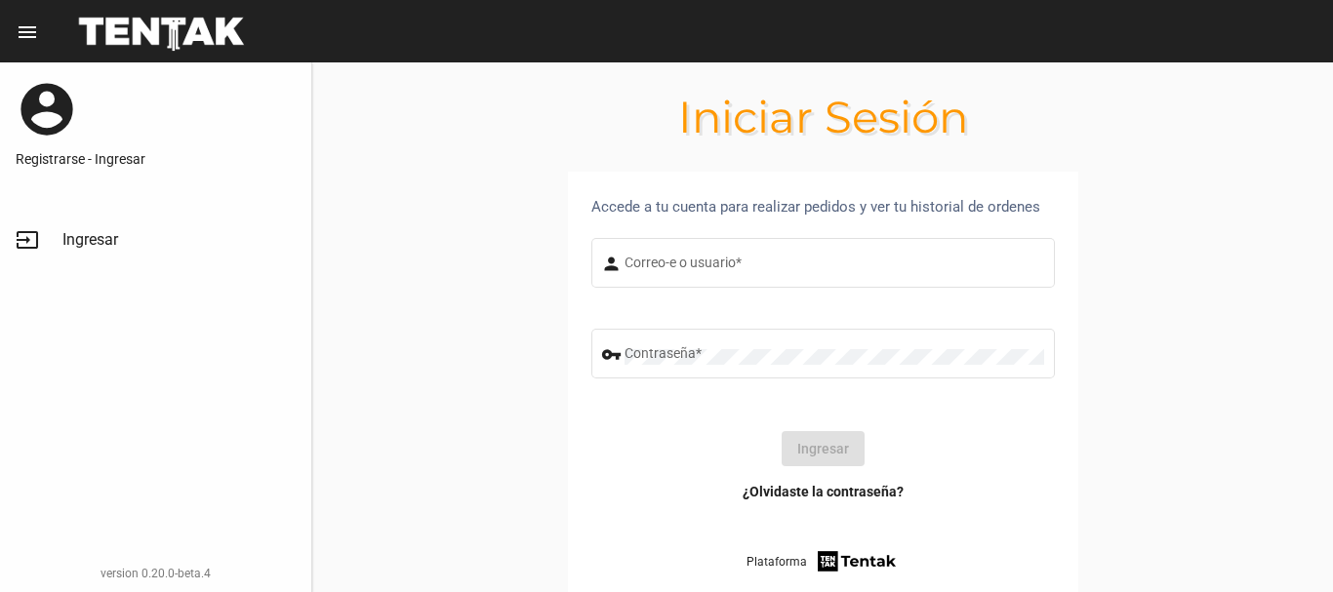
type input "diego1975"
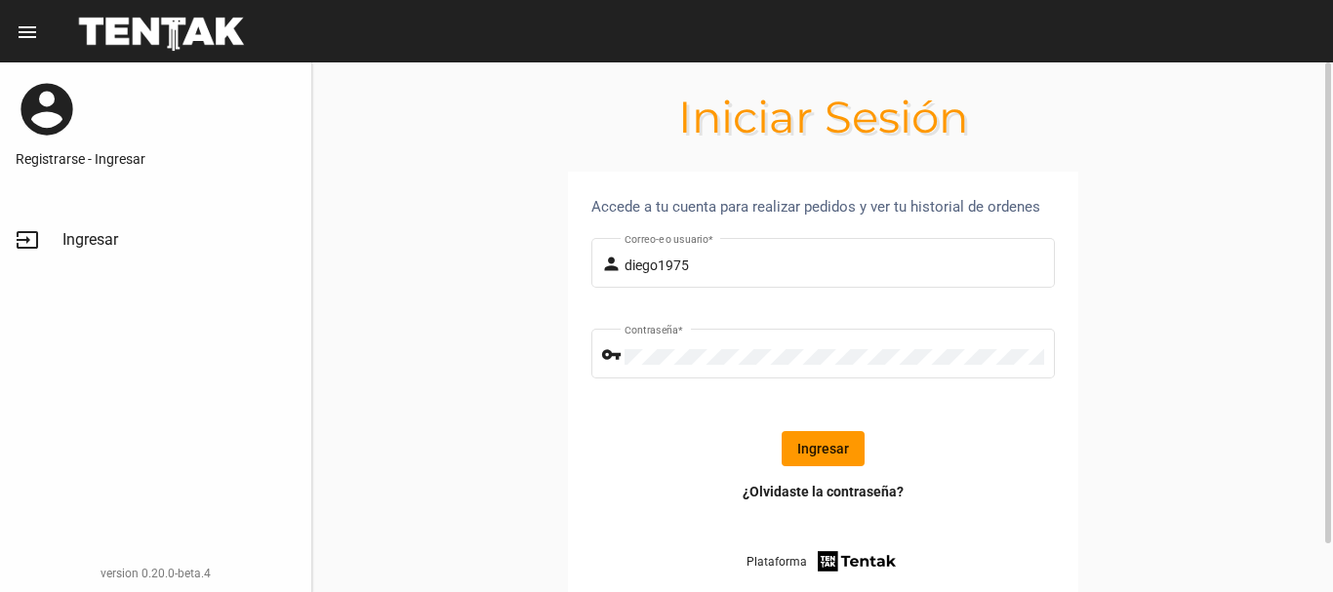
click at [822, 432] on button "Ingresar" at bounding box center [823, 448] width 83 height 35
